Goal: Task Accomplishment & Management: Use online tool/utility

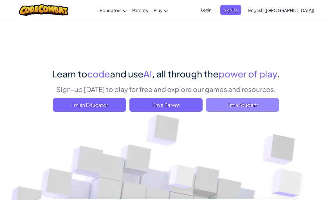
click at [213, 103] on span "I'm a Student" at bounding box center [242, 104] width 73 height 13
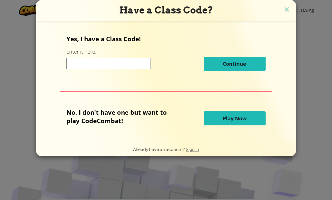
click at [203, 58] on div "Yes, I have a Class Code! Enter it here: Continue" at bounding box center [165, 55] width 199 height 40
click at [202, 63] on div "Continue" at bounding box center [165, 64] width 199 height 14
click at [202, 64] on div "Continue" at bounding box center [165, 64] width 199 height 14
click at [215, 119] on button "Play Now" at bounding box center [234, 119] width 62 height 14
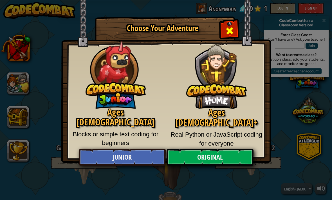
click at [235, 33] on div "Close modal" at bounding box center [229, 30] width 18 height 18
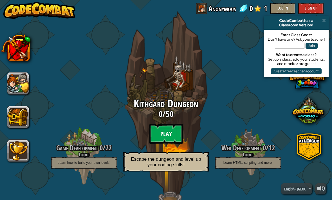
click at [172, 138] on btn "Play" at bounding box center [166, 134] width 34 height 20
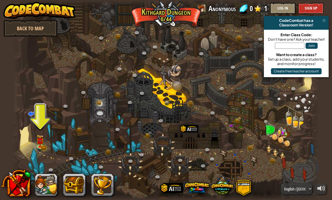
click at [35, 140] on div at bounding box center [166, 100] width 307 height 200
click at [34, 140] on div at bounding box center [166, 100] width 307 height 200
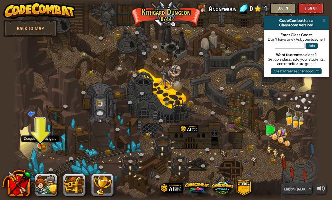
click at [40, 147] on link at bounding box center [40, 146] width 11 height 11
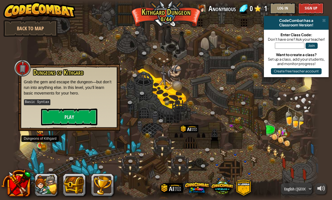
click at [40, 147] on link at bounding box center [40, 146] width 11 height 11
click at [55, 118] on button "Play" at bounding box center [69, 116] width 56 height 17
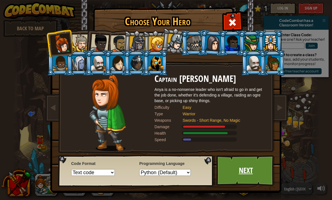
click at [244, 165] on link "Next" at bounding box center [245, 170] width 59 height 31
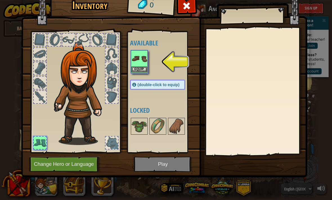
click at [144, 70] on button "Equip" at bounding box center [139, 70] width 16 height 6
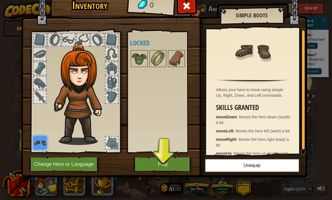
click at [156, 164] on button "Play" at bounding box center [162, 164] width 59 height 15
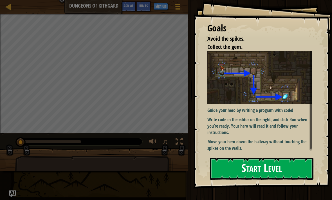
click at [219, 160] on button "Start Level" at bounding box center [261, 169] width 103 height 22
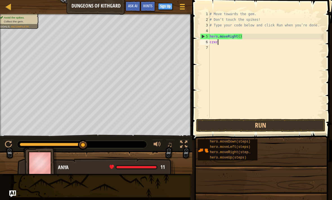
scroll to position [3, 1]
click at [32, 137] on div "♫" at bounding box center [96, 143] width 192 height 17
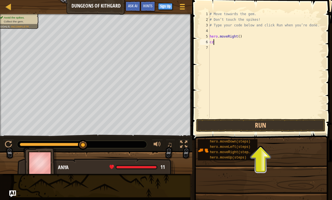
scroll to position [3, 0]
type textarea "c"
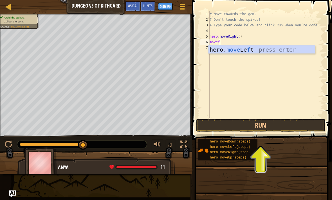
scroll to position [3, 1]
type textarea "move"
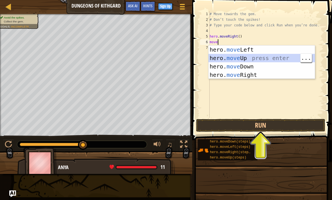
scroll to position [3, 0]
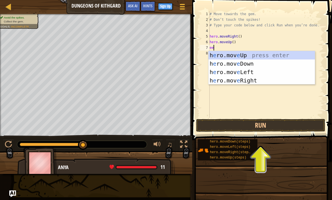
type textarea "e"
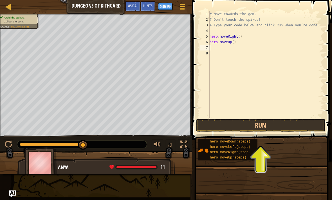
type textarea "hero.moveUp()"
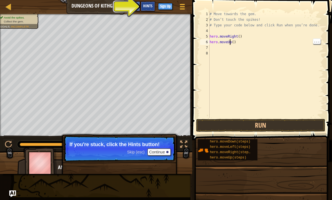
click at [151, 7] on span "Hints" at bounding box center [147, 5] width 9 height 5
